Goal: Information Seeking & Learning: Learn about a topic

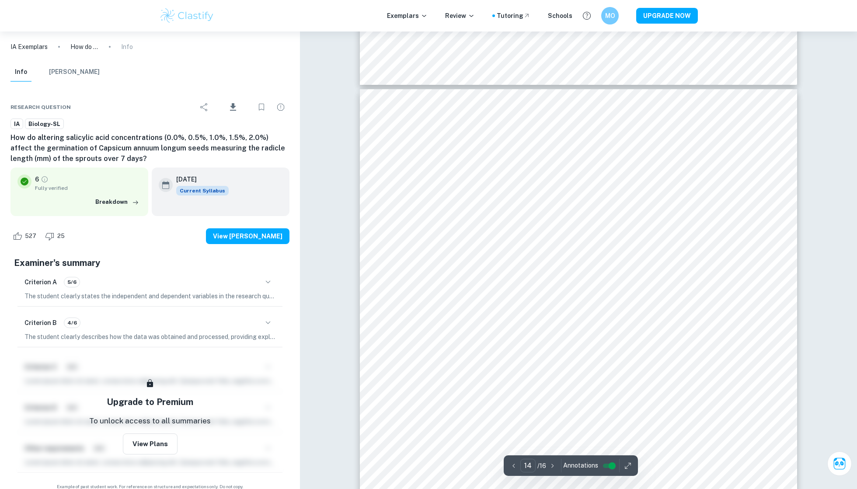
scroll to position [8249, 0]
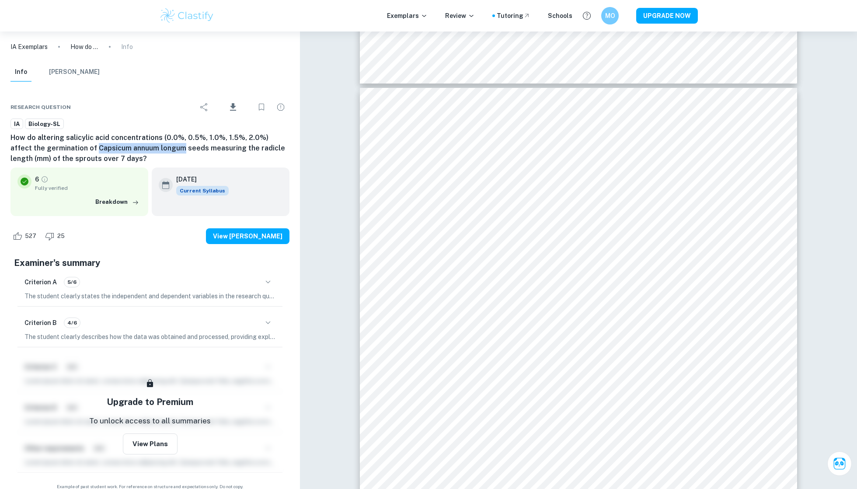
drag, startPoint x: 73, startPoint y: 153, endPoint x: 160, endPoint y: 154, distance: 86.2
click at [160, 154] on h6 "How do altering salicylic acid concentrations (0.0%, 0.5%, 1.0%, 1.5%, 2.0%) af…" at bounding box center [149, 148] width 279 height 31
copy h6 "Capsicum annuum longum"
click at [184, 158] on h6 "How do altering salicylic acid concentrations (0.0%, 0.5%, 1.0%, 1.5%, 2.0%) af…" at bounding box center [149, 148] width 279 height 31
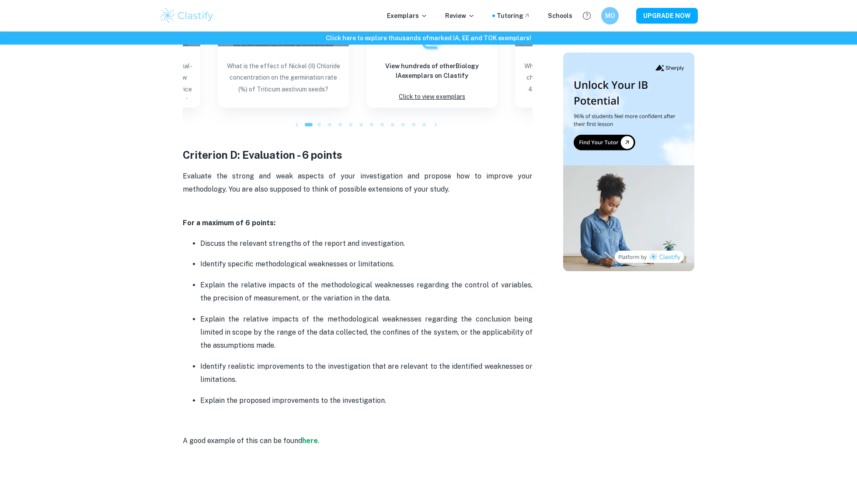
scroll to position [1768, 0]
click at [310, 435] on strong "here" at bounding box center [310, 439] width 16 height 8
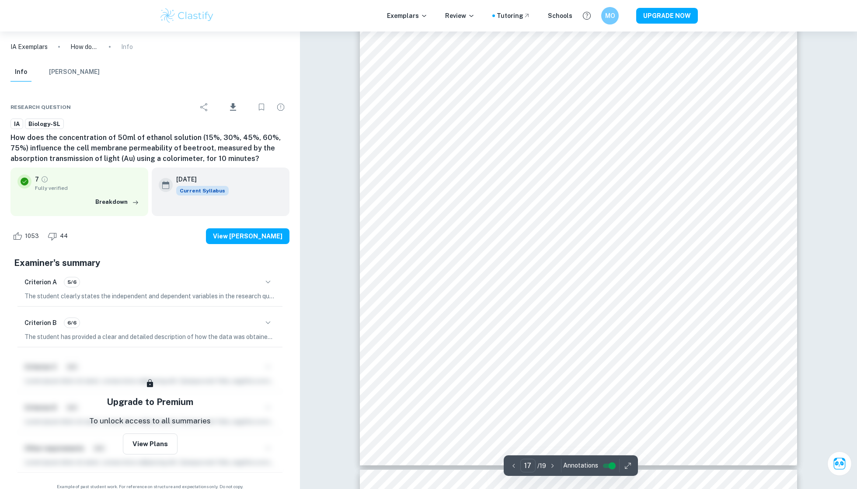
scroll to position [10457, 0]
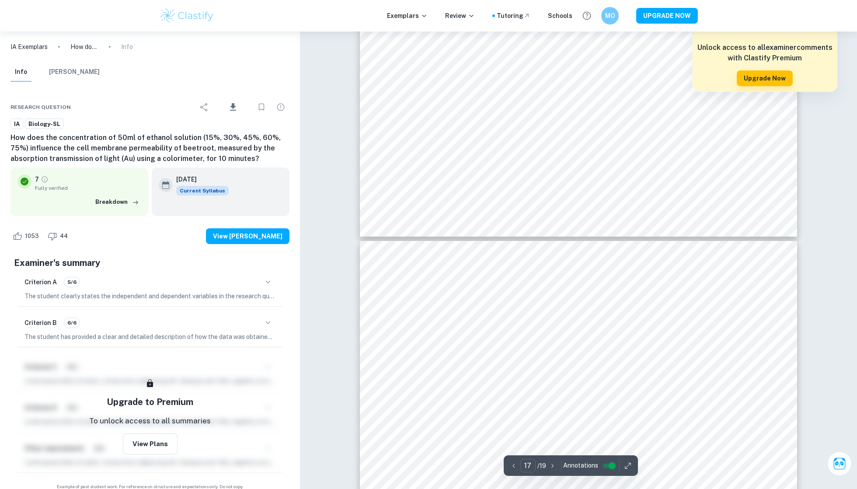
type input "16"
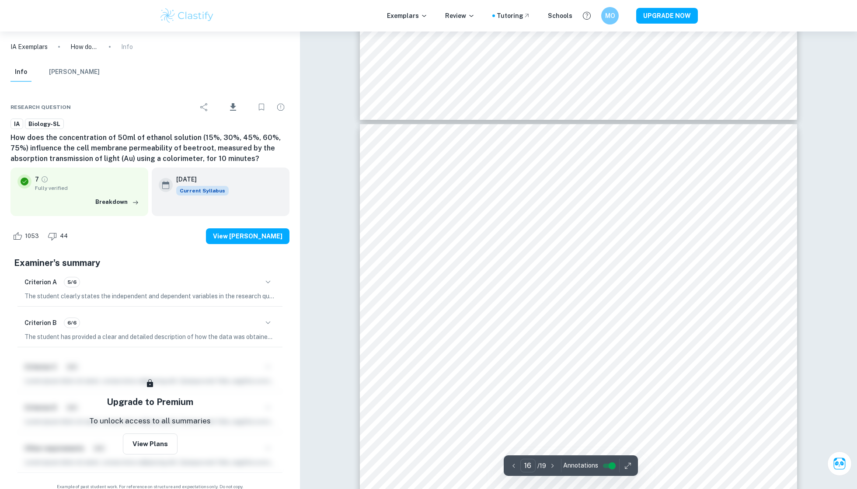
scroll to position [9522, 0]
